Goal: Information Seeking & Learning: Learn about a topic

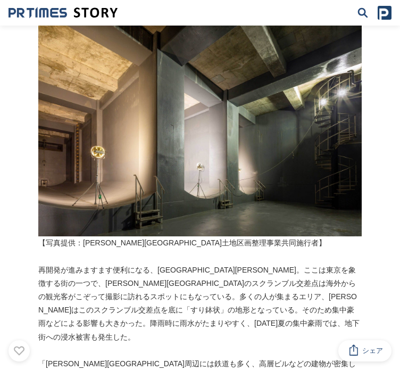
scroll to position [160, 0]
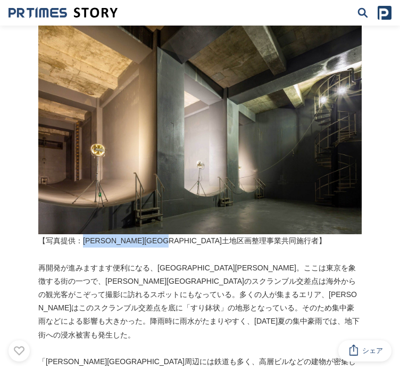
drag, startPoint x: 83, startPoint y: 225, endPoint x: 220, endPoint y: 225, distance: 136.8
click at [220, 234] on p "【写真提供：[PERSON_NAME][GEOGRAPHIC_DATA]土地区画整理事業共同施行者】" at bounding box center [200, 240] width 324 height 13
drag, startPoint x: 154, startPoint y: 242, endPoint x: 161, endPoint y: 265, distance: 23.9
click at [154, 248] on p at bounding box center [200, 254] width 324 height 13
click at [172, 287] on p "再開発が進みますます便利になる、[GEOGRAPHIC_DATA][PERSON_NAME]。ここは東京を象徴する街の一つで、[PERSON_NAME][GE…" at bounding box center [200, 301] width 324 height 80
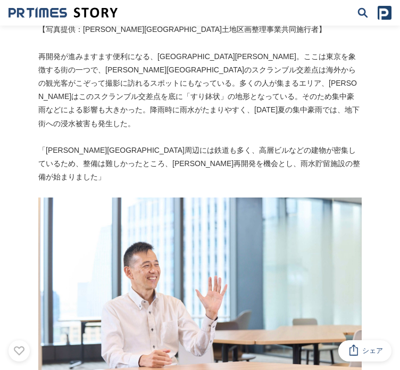
scroll to position [373, 0]
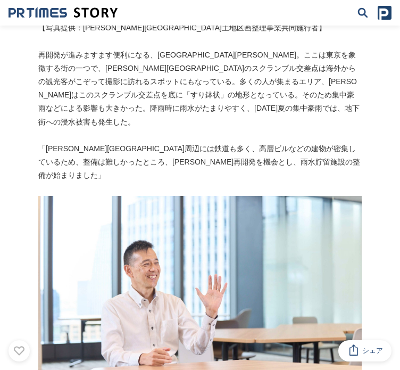
click at [191, 142] on p "「[PERSON_NAME][GEOGRAPHIC_DATA]周辺には鉄道も多く、高層ビルなどの建物が密集しているため、整備は難しかったところ、[PERSON…" at bounding box center [200, 162] width 324 height 40
click at [223, 142] on p "「[PERSON_NAME][GEOGRAPHIC_DATA]周辺には鉄道も多く、高層ビルなどの建物が密集しているため、整備は難しかったところ、[PERSON…" at bounding box center [200, 162] width 324 height 40
click at [247, 142] on p "「[PERSON_NAME][GEOGRAPHIC_DATA]周辺には鉄道も多く、高層ビルなどの建物が密集しているため、整備は難しかったところ、[PERSON…" at bounding box center [200, 162] width 324 height 40
click at [273, 142] on p "「[PERSON_NAME][GEOGRAPHIC_DATA]周辺には鉄道も多く、高層ビルなどの建物が密集しているため、整備は難しかったところ、[PERSON…" at bounding box center [200, 162] width 324 height 40
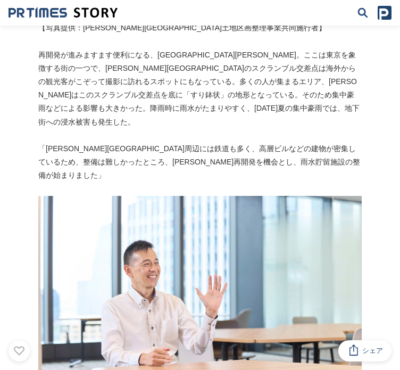
click at [285, 142] on p "「[PERSON_NAME][GEOGRAPHIC_DATA]周辺には鉄道も多く、高層ビルなどの建物が密集しているため、整備は難しかったところ、[PERSON…" at bounding box center [200, 162] width 324 height 40
click at [270, 142] on p "「[PERSON_NAME][GEOGRAPHIC_DATA]周辺には鉄道も多く、高層ビルなどの建物が密集しているため、整備は難しかったところ、[PERSON…" at bounding box center [200, 162] width 324 height 40
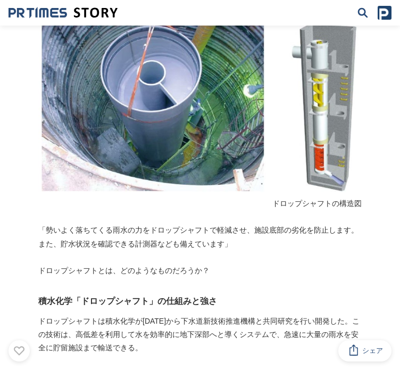
scroll to position [1011, 0]
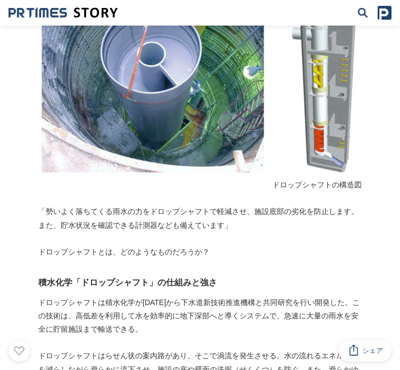
click at [179, 276] on h3 "積水化学「ドロップシャフト」の仕組みと強さ" at bounding box center [200, 283] width 324 height 14
click at [204, 276] on h3 "積水化学「ドロップシャフト」の仕組みと強さ" at bounding box center [200, 283] width 324 height 14
click at [230, 276] on h3 "積水化学「ドロップシャフト」の仕組みと強さ" at bounding box center [200, 283] width 324 height 14
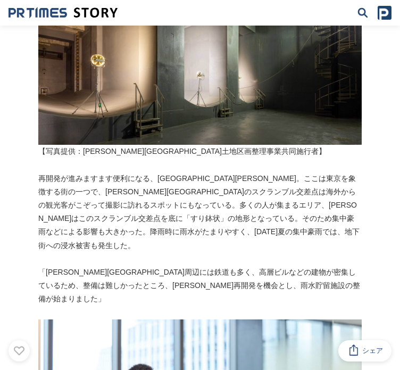
scroll to position [319, 0]
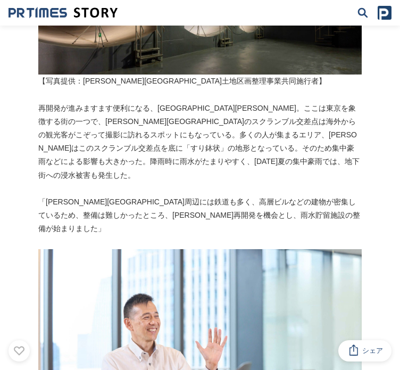
drag, startPoint x: 264, startPoint y: 118, endPoint x: 280, endPoint y: 125, distance: 17.7
click at [264, 118] on p "再開発が進みますます便利になる、[GEOGRAPHIC_DATA][PERSON_NAME]。ここは東京を象徴する街の一つで、[PERSON_NAME][GE…" at bounding box center [200, 142] width 324 height 80
click at [302, 121] on p "再開発が進みますます便利になる、[GEOGRAPHIC_DATA][PERSON_NAME]。ここは東京を象徴する街の一つで、[PERSON_NAME][GE…" at bounding box center [200, 142] width 324 height 80
click at [309, 113] on p "再開発が進みますます便利になる、[GEOGRAPHIC_DATA][PERSON_NAME]。ここは東京を象徴する街の一つで、[PERSON_NAME][GE…" at bounding box center [200, 142] width 324 height 80
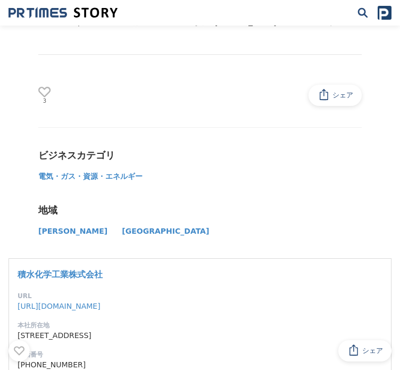
scroll to position [3353, 0]
